Goal: Task Accomplishment & Management: Manage account settings

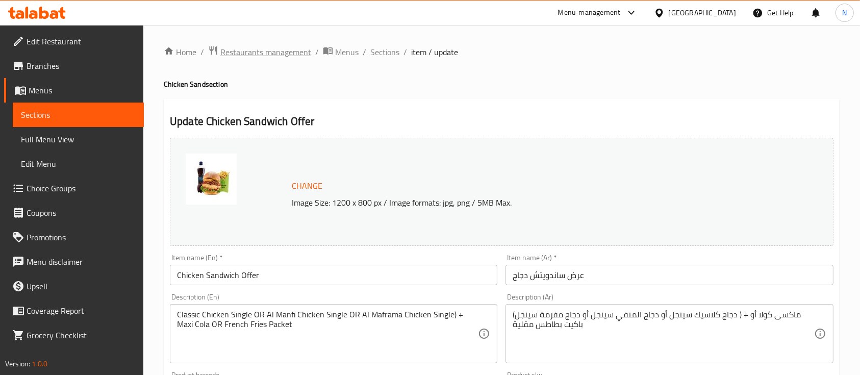
click at [269, 54] on span "Restaurants management" at bounding box center [265, 52] width 91 height 12
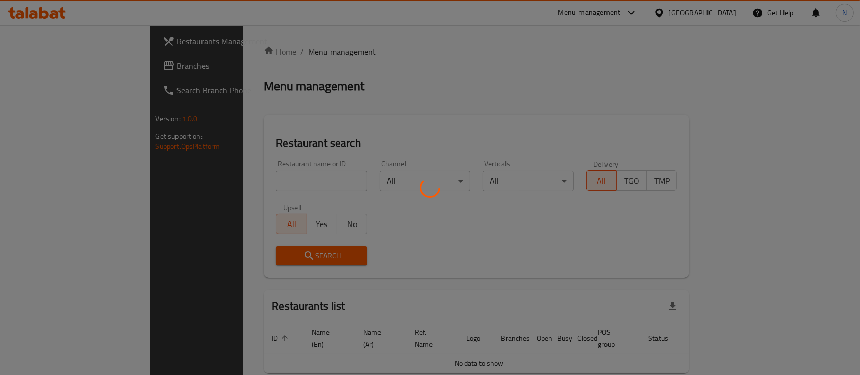
click at [251, 183] on div at bounding box center [430, 187] width 860 height 375
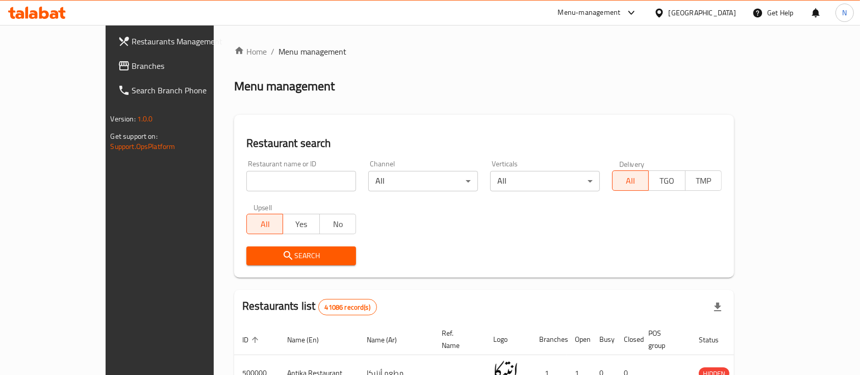
click at [251, 183] on input "search" at bounding box center [301, 181] width 110 height 20
paste input "682743"
type input "682743"
click button "Search" at bounding box center [301, 255] width 110 height 19
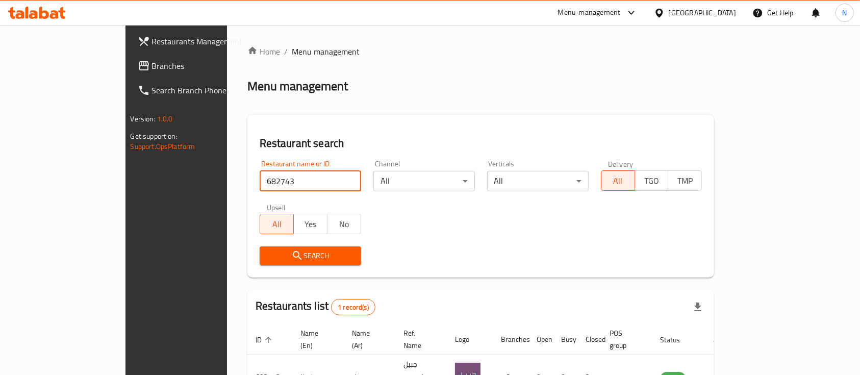
scroll to position [60, 0]
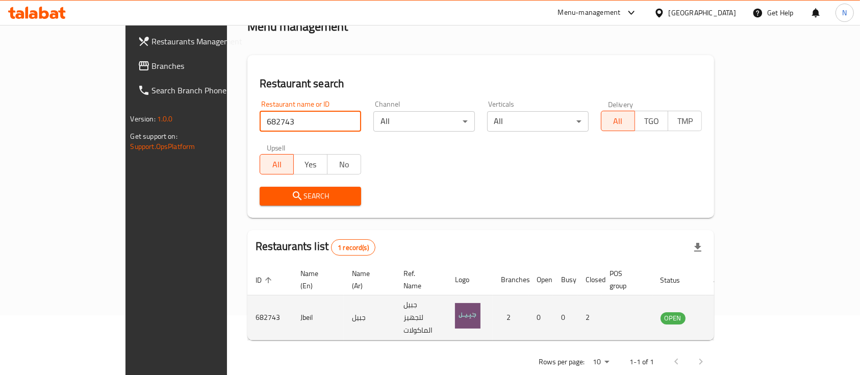
click at [726, 314] on icon "enhanced table" at bounding box center [720, 318] width 11 height 9
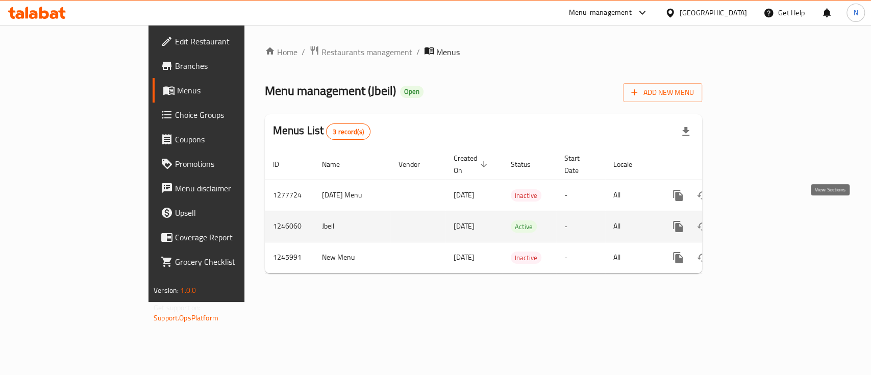
click at [764, 221] on link "enhanced table" at bounding box center [751, 226] width 24 height 24
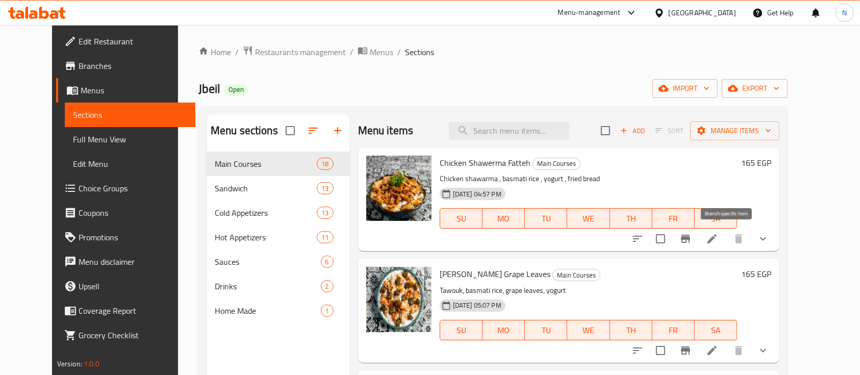
click at [692, 239] on icon "Branch-specific-item" at bounding box center [686, 239] width 12 height 12
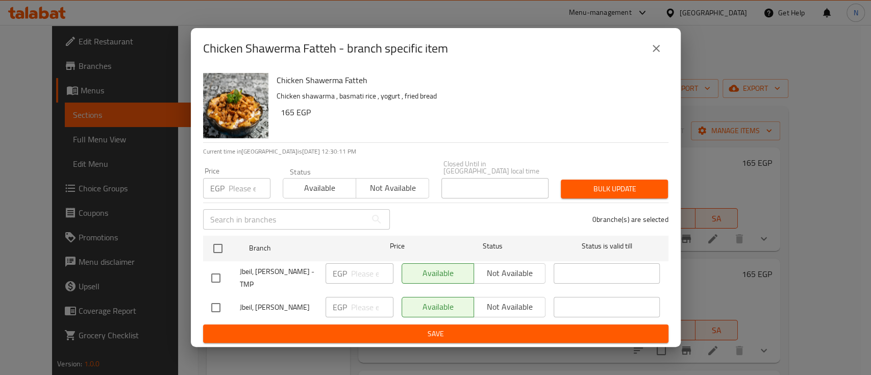
click at [655, 44] on icon "close" at bounding box center [656, 48] width 12 height 12
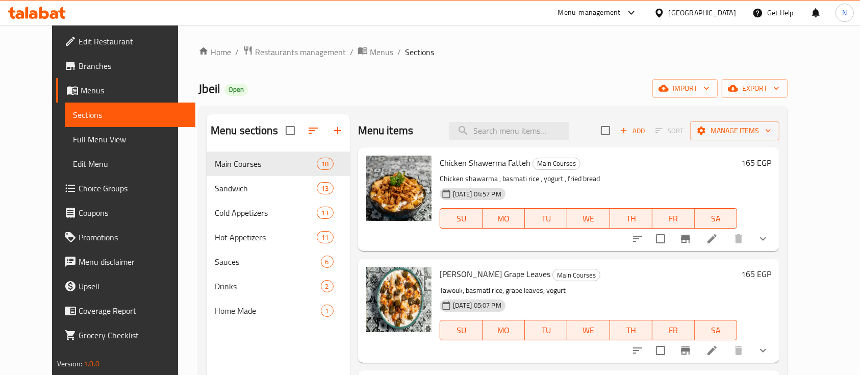
scroll to position [62, 0]
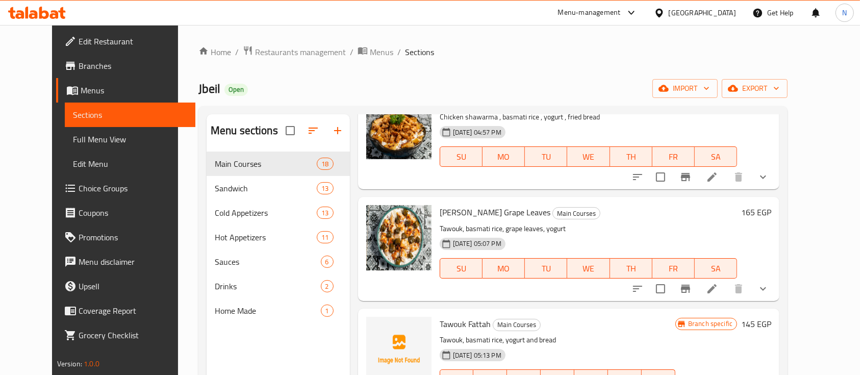
click at [690, 288] on icon "Branch-specific-item" at bounding box center [685, 289] width 9 height 8
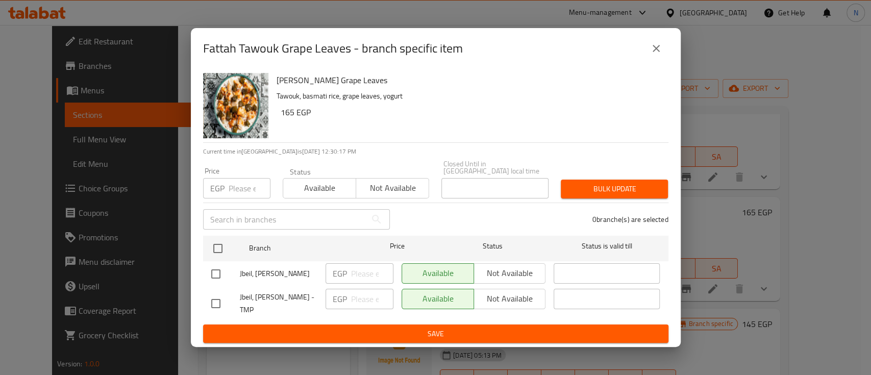
click at [709, 120] on div "Fattah Tawouk Grape Leaves - branch specific item Fattah Tawouk Grape Leaves Ta…" at bounding box center [435, 187] width 871 height 375
click at [656, 48] on icon "close" at bounding box center [656, 48] width 7 height 7
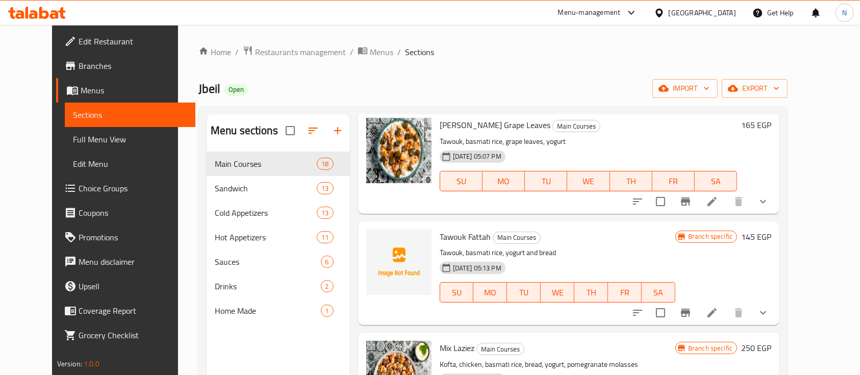
scroll to position [150, 0]
click at [690, 312] on icon "Branch-specific-item" at bounding box center [685, 312] width 9 height 8
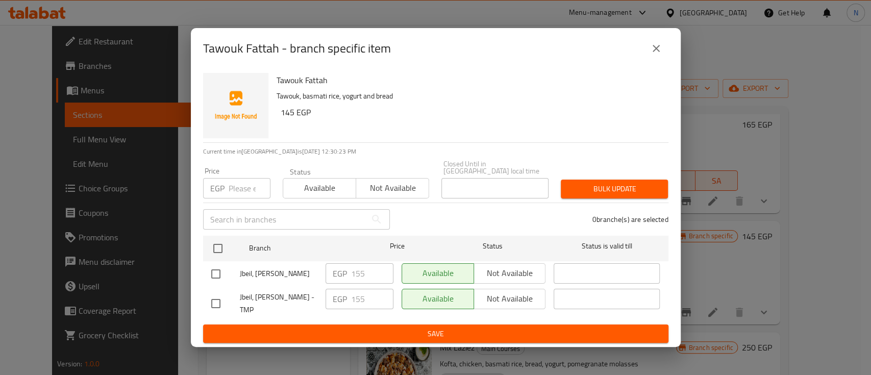
click at [741, 131] on div "Tawouk Fattah - branch specific item Tawouk Fattah Tawouk, basmati rice, yogurt…" at bounding box center [435, 187] width 871 height 375
click at [655, 43] on icon "close" at bounding box center [656, 48] width 12 height 12
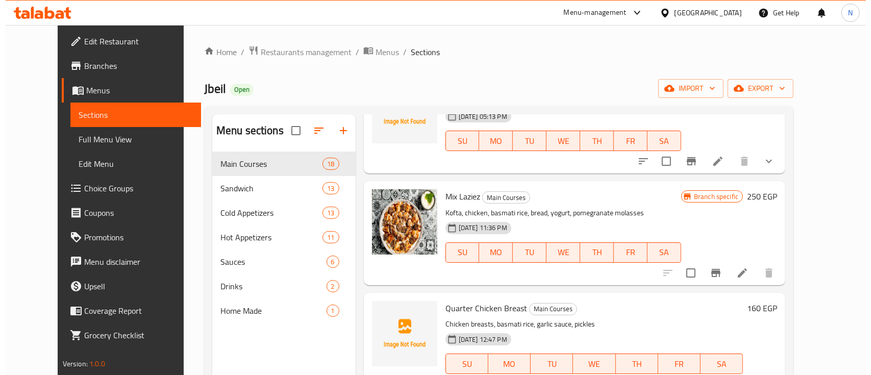
scroll to position [302, 0]
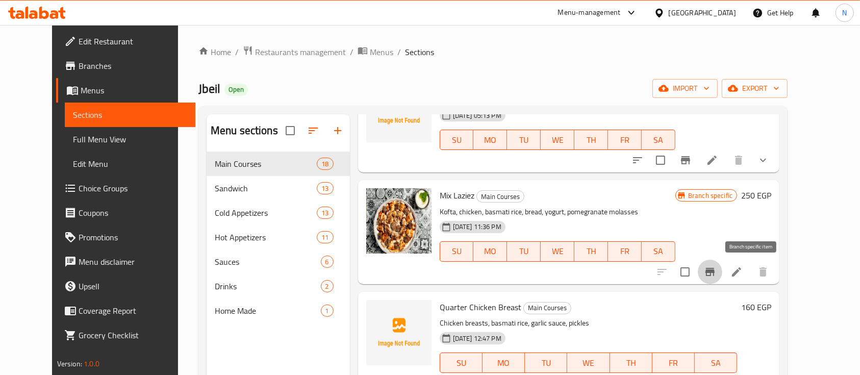
click at [715, 268] on icon "Branch-specific-item" at bounding box center [710, 272] width 9 height 8
